Goal: Learn about a topic

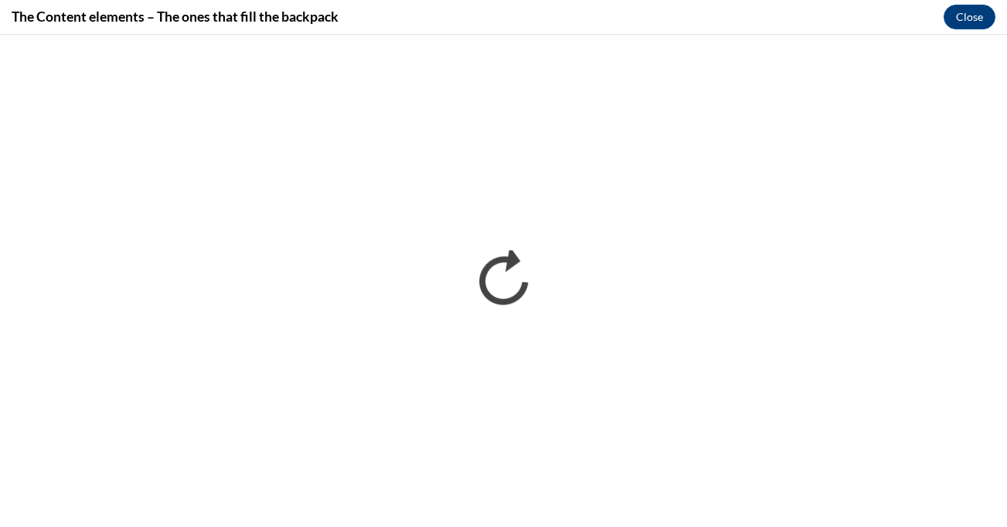
scroll to position [1010, 0]
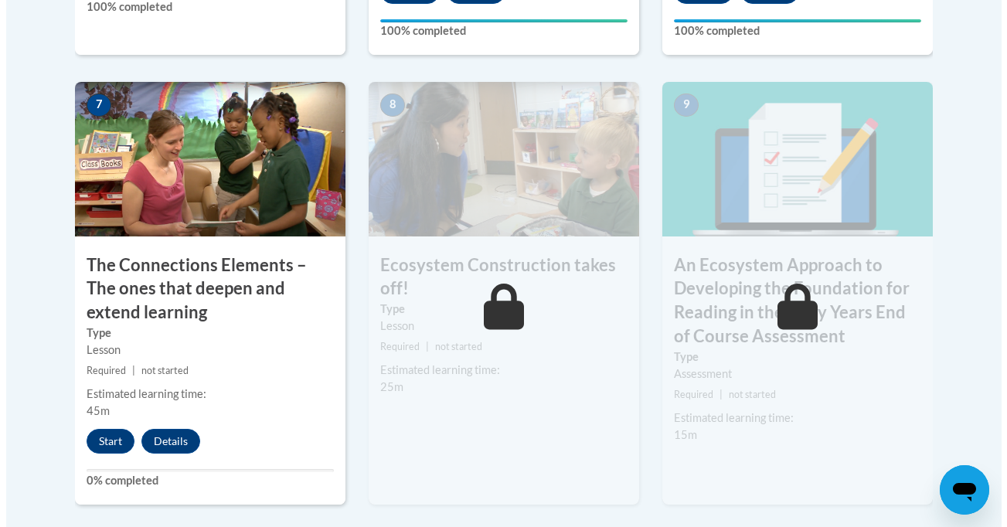
scroll to position [1374, 0]
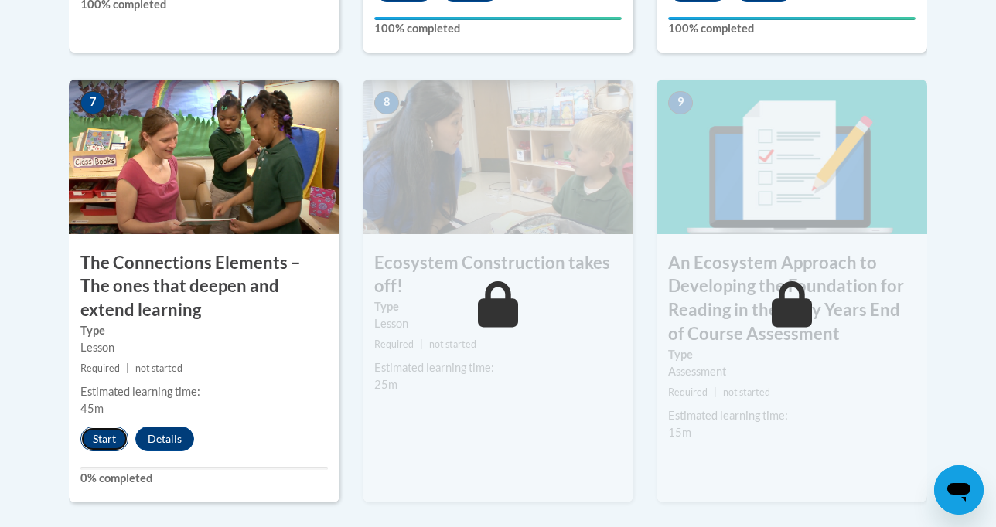
click at [80, 427] on button "Start" at bounding box center [104, 439] width 48 height 25
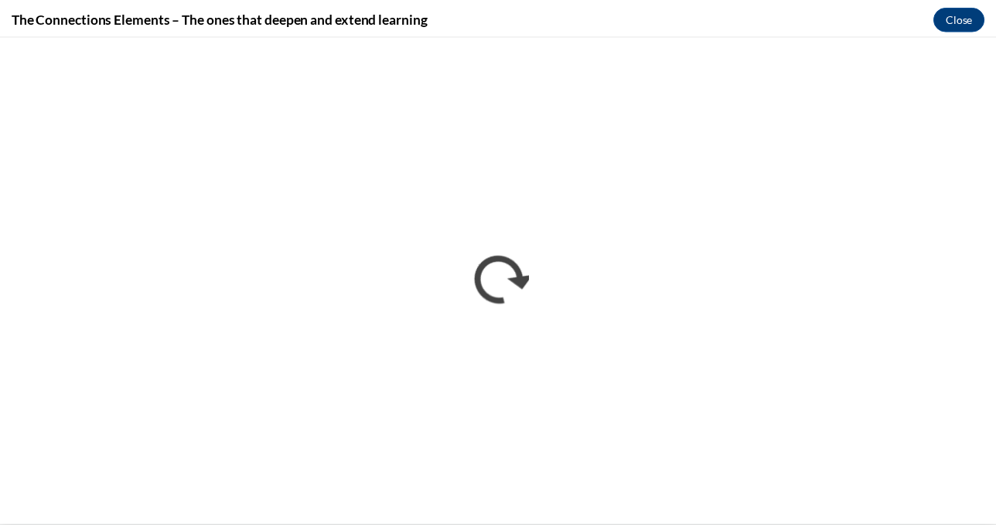
scroll to position [0, 0]
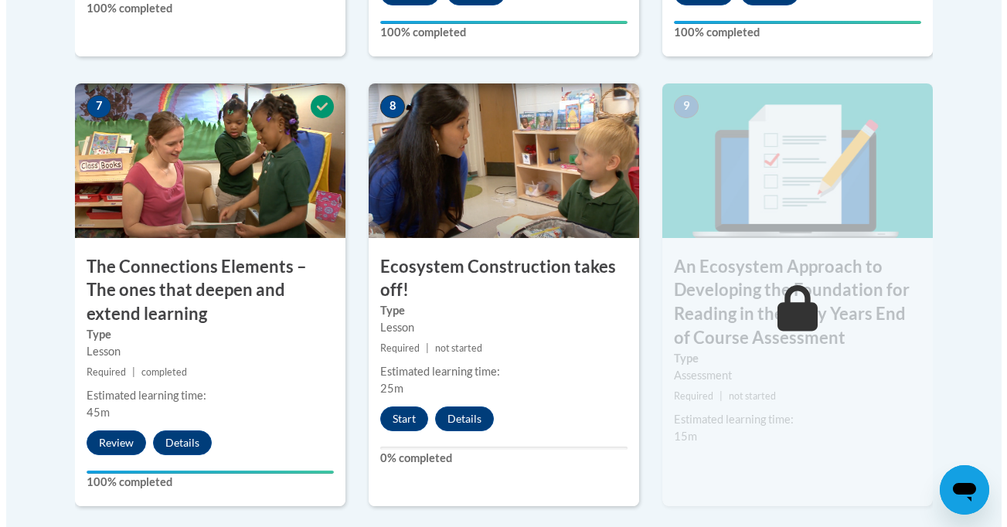
scroll to position [1371, 0]
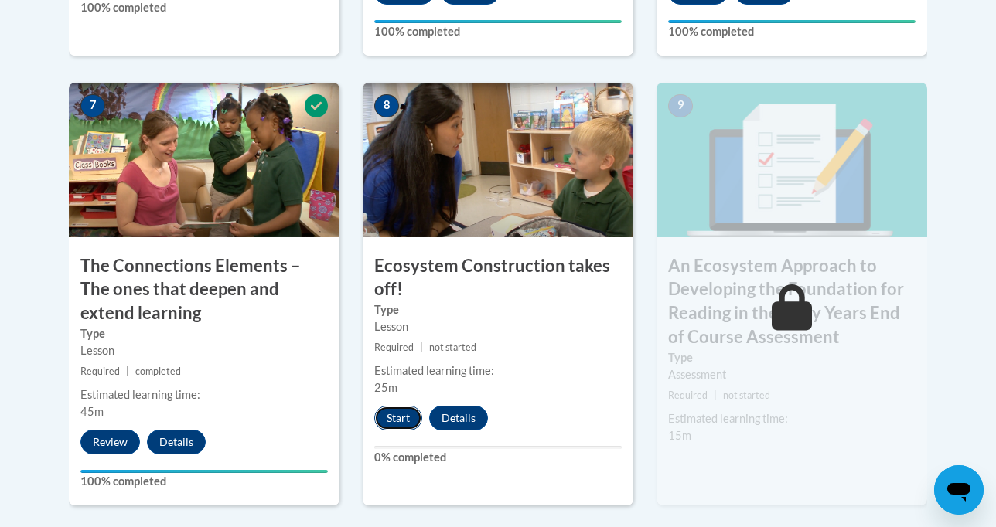
click at [388, 406] on button "Start" at bounding box center [398, 418] width 48 height 25
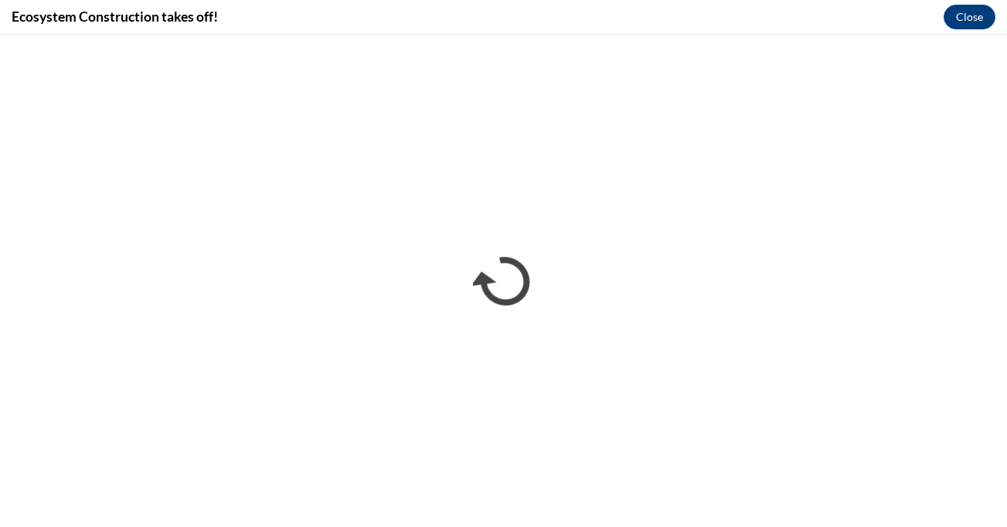
scroll to position [0, 0]
